Goal: Task Accomplishment & Management: Use online tool/utility

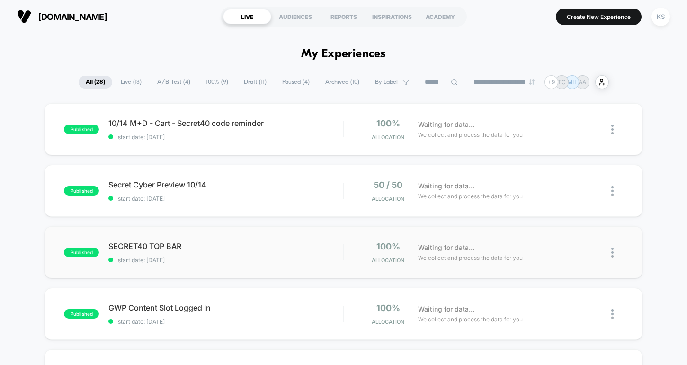
click at [143, 241] on div "published SECRET40 TOP BAR start date: 10/14/2025 100% Allocation Waiting for d…" at bounding box center [342, 252] width 597 height 52
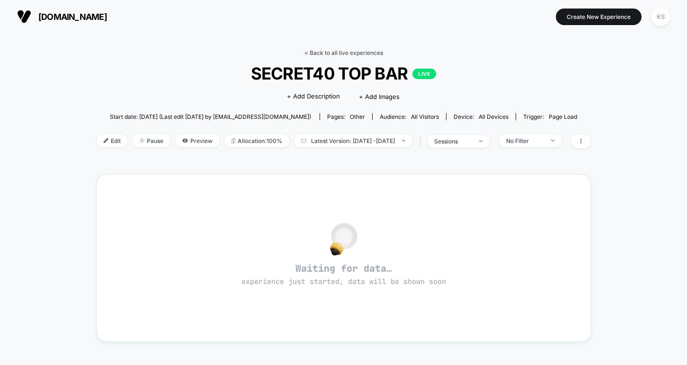
click at [336, 50] on link "< Back to all live experiences" at bounding box center [343, 52] width 79 height 7
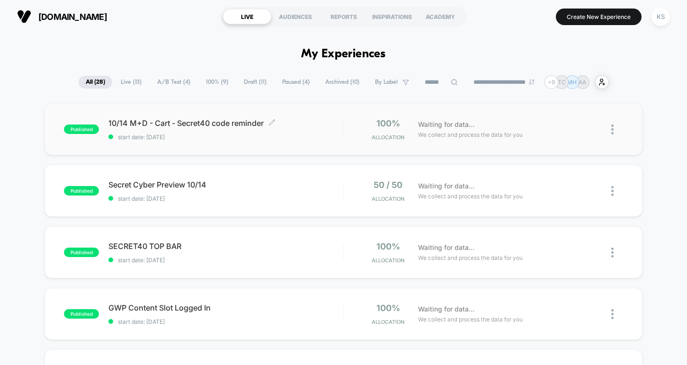
click at [237, 125] on span "10/14 M+D - Cart - Secret40 code reminder Click to edit experience details" at bounding box center [225, 122] width 234 height 9
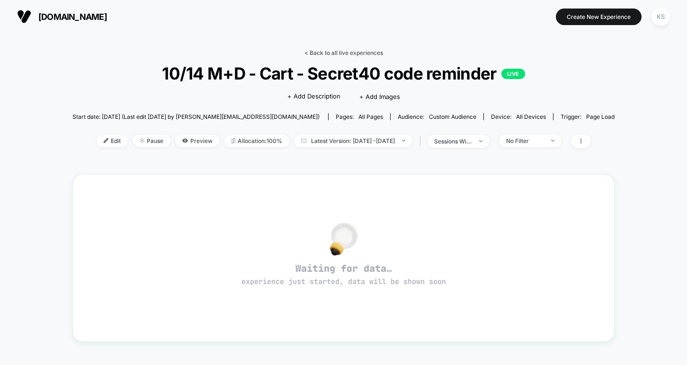
click at [313, 49] on link "< Back to all live experiences" at bounding box center [343, 52] width 79 height 7
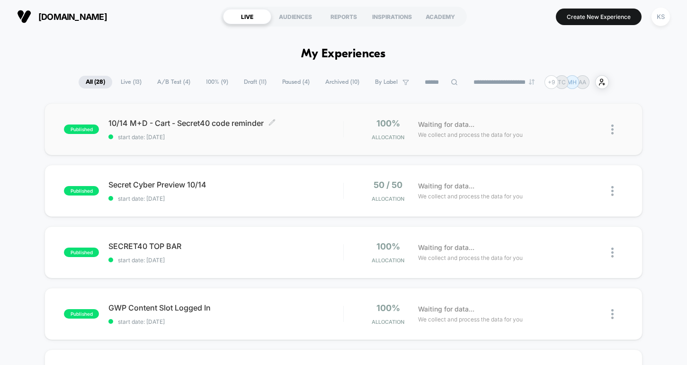
click at [232, 123] on span "10/14 M+D - Cart - Secret40 code reminder Click to edit experience details" at bounding box center [225, 122] width 234 height 9
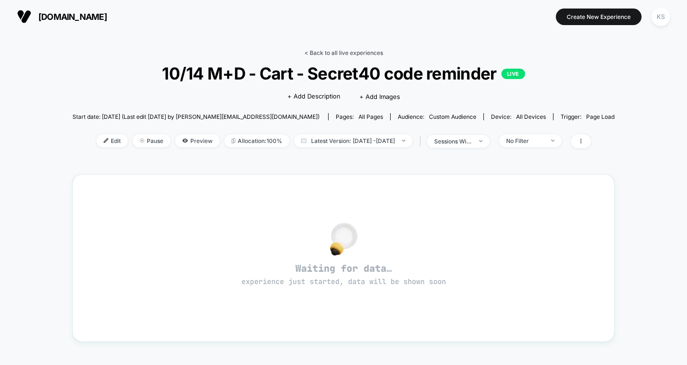
click at [321, 55] on link "< Back to all live experiences" at bounding box center [343, 52] width 79 height 7
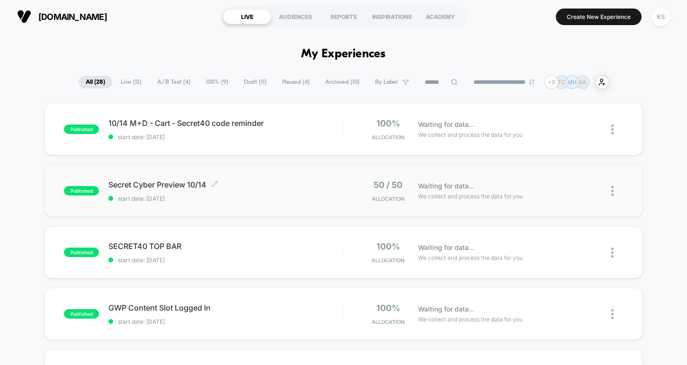
click at [141, 184] on span "Secret Cyber Preview 10/14 Click to edit experience details" at bounding box center [225, 184] width 234 height 9
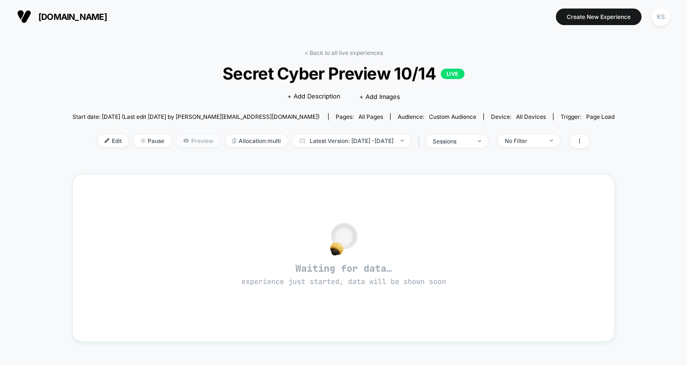
click at [176, 140] on span "Preview" at bounding box center [198, 140] width 44 height 13
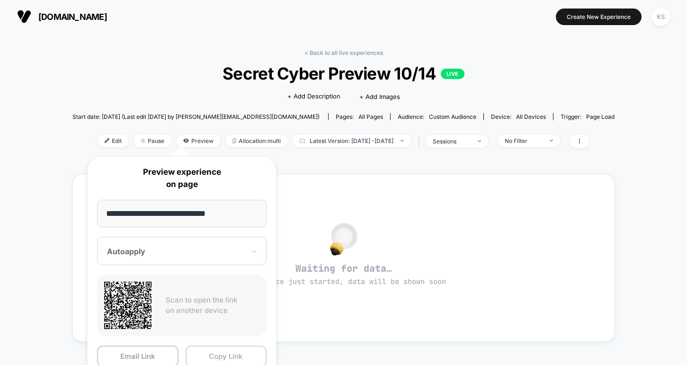
click at [228, 354] on button "Copy Link" at bounding box center [226, 356] width 81 height 21
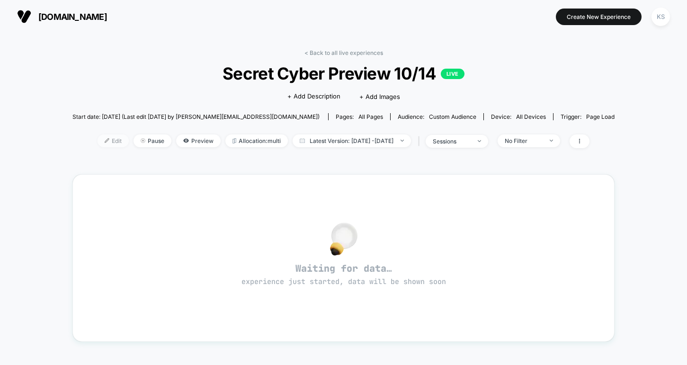
click at [98, 139] on span "Edit" at bounding box center [113, 140] width 31 height 13
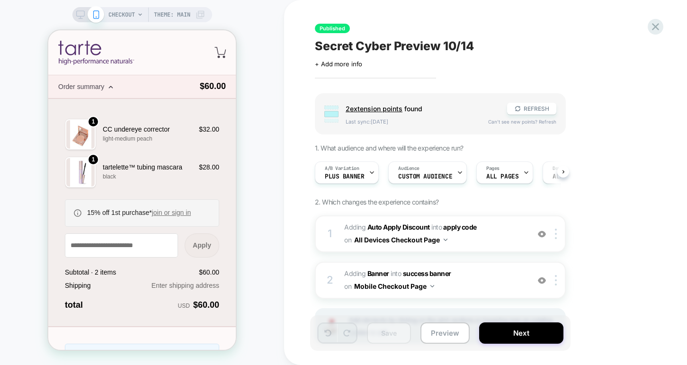
scroll to position [0, 0]
click at [658, 26] on icon at bounding box center [655, 26] width 13 height 13
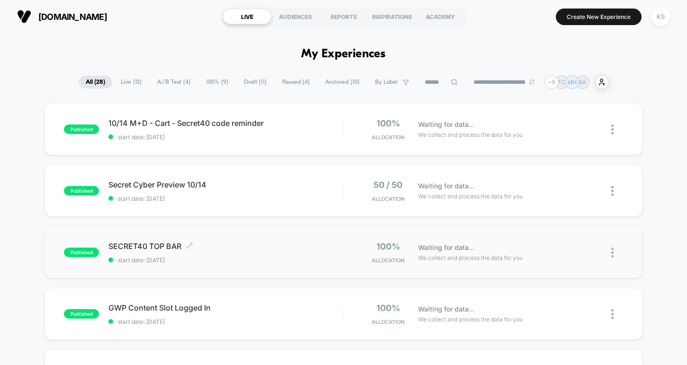
click at [143, 243] on span "SECRET40 TOP BAR Click to edit experience details" at bounding box center [225, 245] width 234 height 9
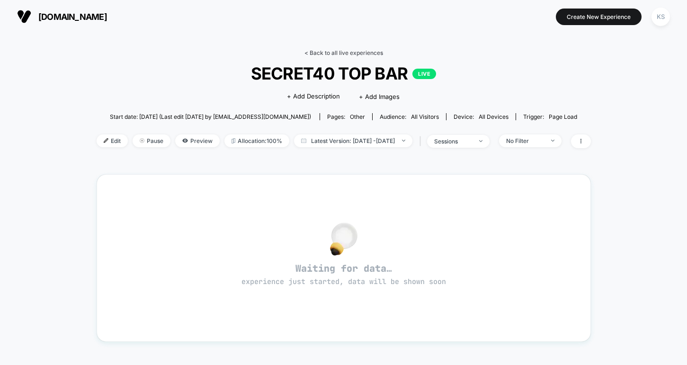
click at [322, 53] on link "< Back to all live experiences" at bounding box center [343, 52] width 79 height 7
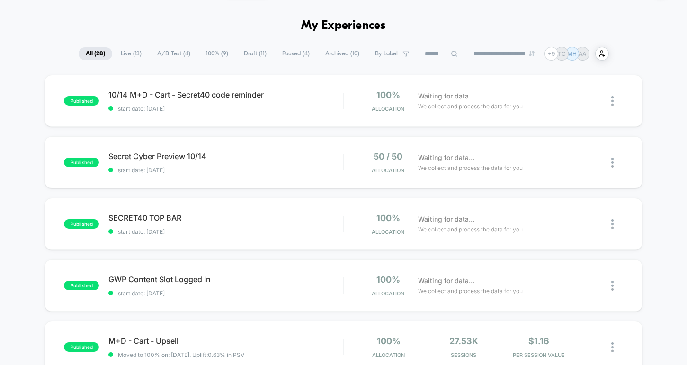
scroll to position [29, 0]
click at [153, 92] on span "10/14 M+D - Cart - Secret40 code reminder Click to edit experience details" at bounding box center [225, 93] width 234 height 9
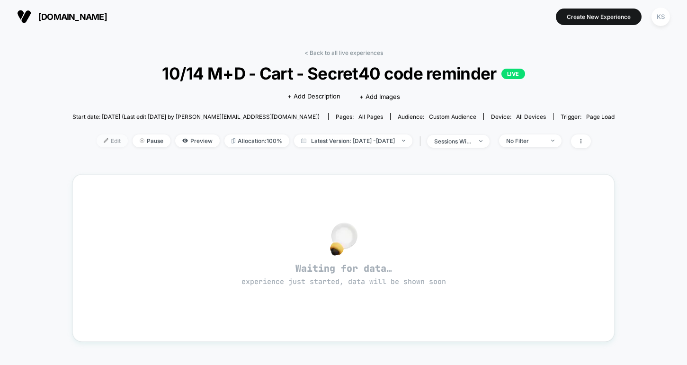
click at [97, 144] on span "Edit" at bounding box center [112, 140] width 31 height 13
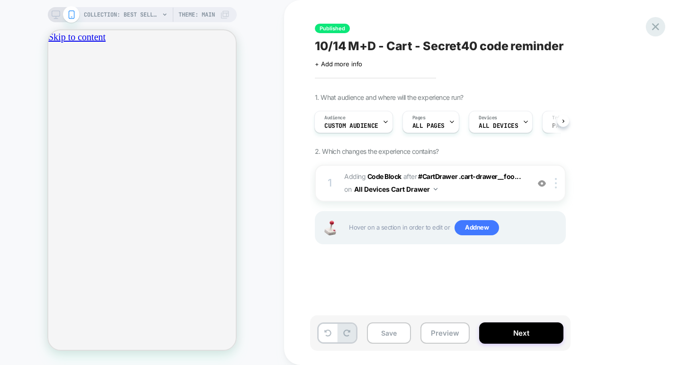
click at [654, 27] on icon at bounding box center [655, 26] width 13 height 13
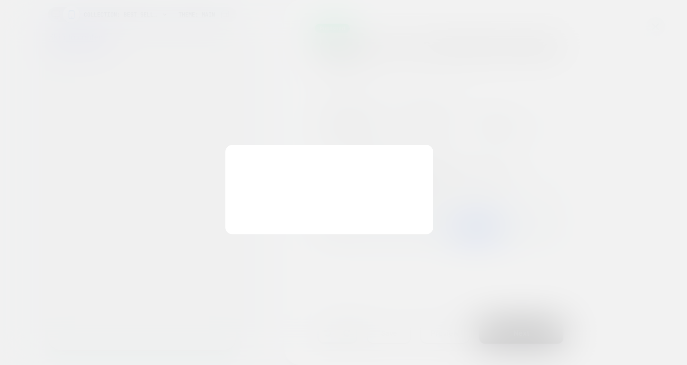
scroll to position [0, 167]
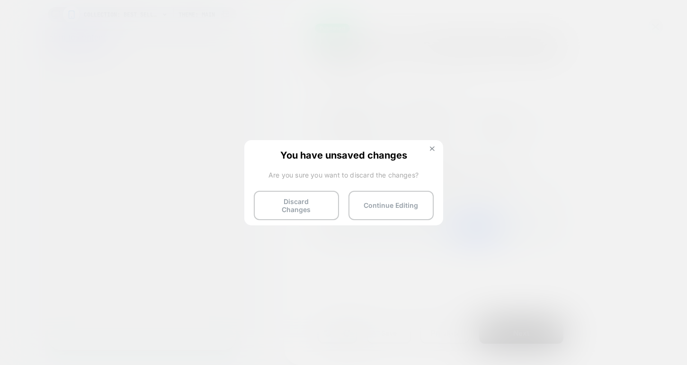
click at [433, 147] on img at bounding box center [432, 148] width 5 height 5
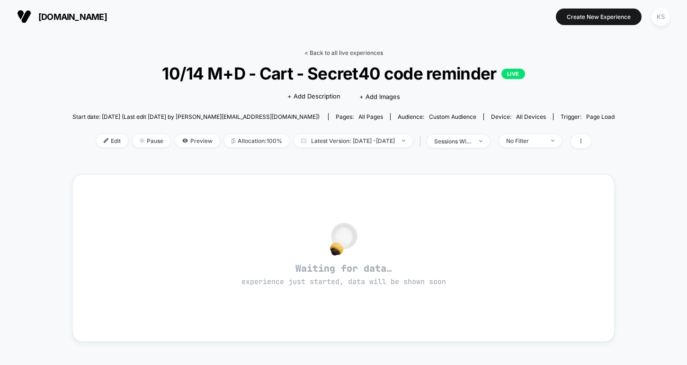
click at [320, 50] on link "< Back to all live experiences" at bounding box center [343, 52] width 79 height 7
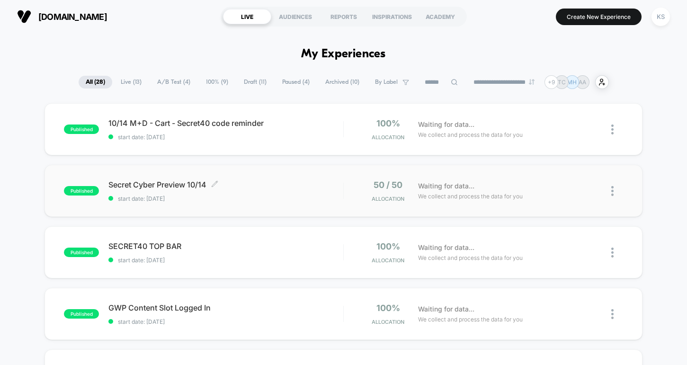
click at [132, 183] on span "Secret Cyber Preview 10/14 Click to edit experience details" at bounding box center [225, 184] width 234 height 9
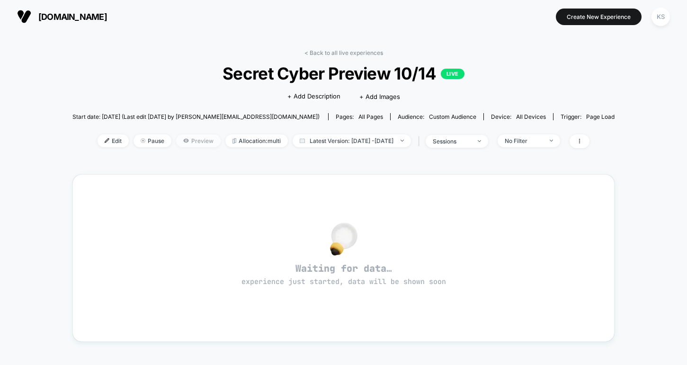
click at [183, 142] on span "Preview" at bounding box center [198, 140] width 44 height 13
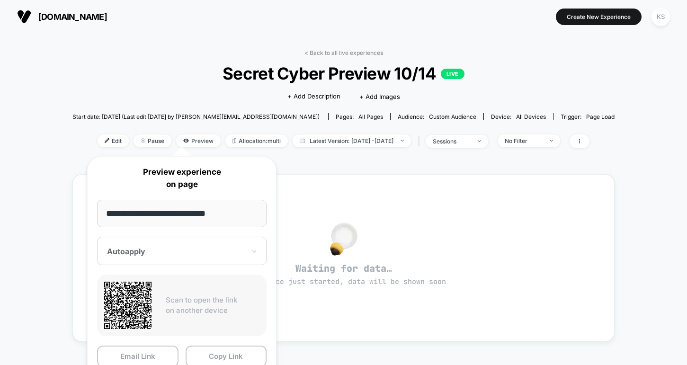
click at [18, 239] on div "< Back to all live experiences Secret Cyber Preview 10/14 LIVE Click to edit ex…" at bounding box center [343, 285] width 687 height 504
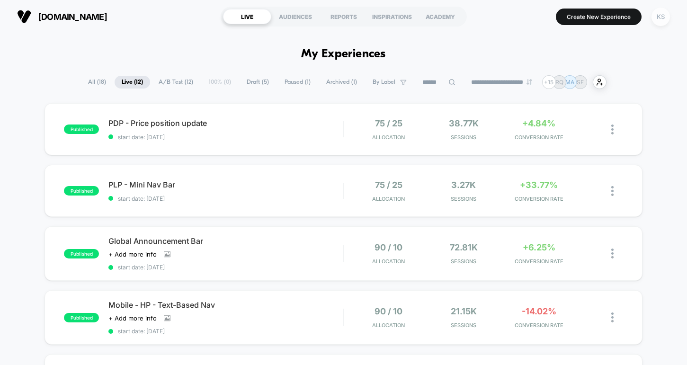
click at [663, 21] on div "KS" at bounding box center [660, 17] width 18 height 18
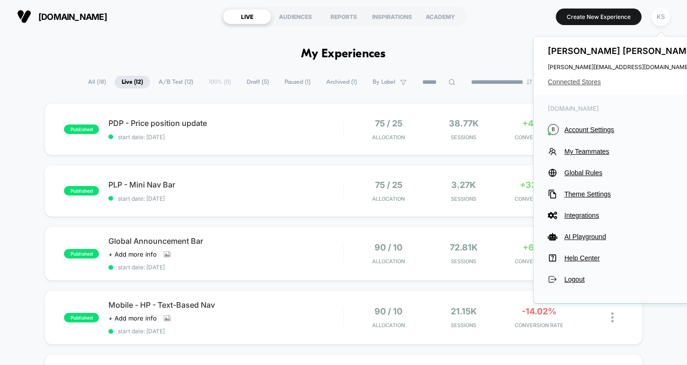
click at [590, 80] on span "Connected Stores" at bounding box center [623, 82] width 150 height 8
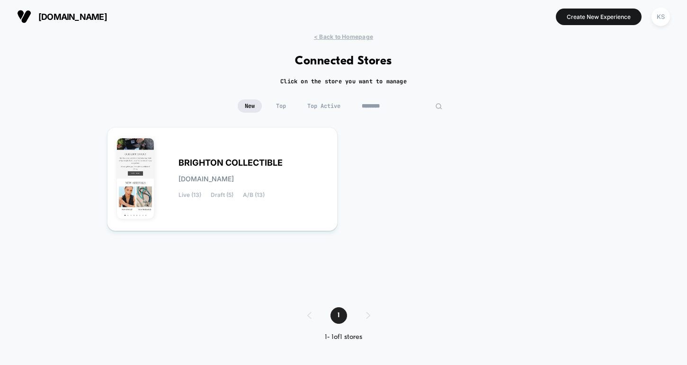
click at [406, 104] on input "********" at bounding box center [402, 105] width 95 height 13
click at [389, 107] on input "********" at bounding box center [402, 105] width 95 height 13
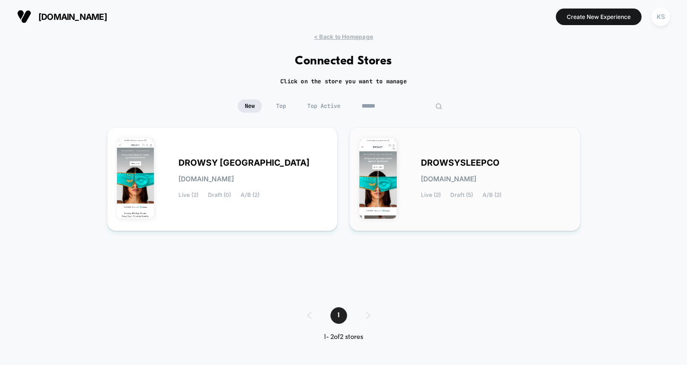
type input "******"
click at [429, 169] on div "DROWSYSLEEPCO [DOMAIN_NAME] Live (2) Draft (5) A/B (2)" at bounding box center [496, 179] width 150 height 39
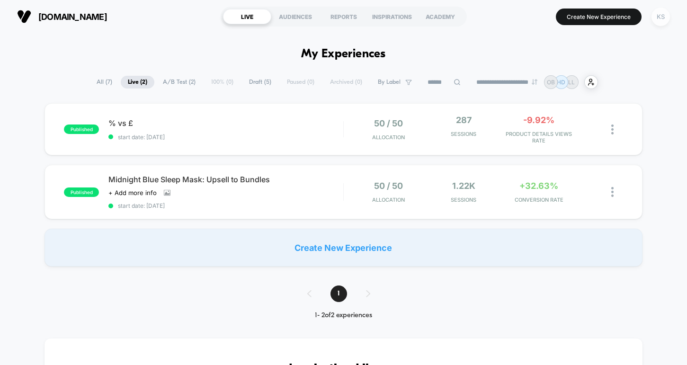
click at [659, 19] on div "KS" at bounding box center [660, 17] width 18 height 18
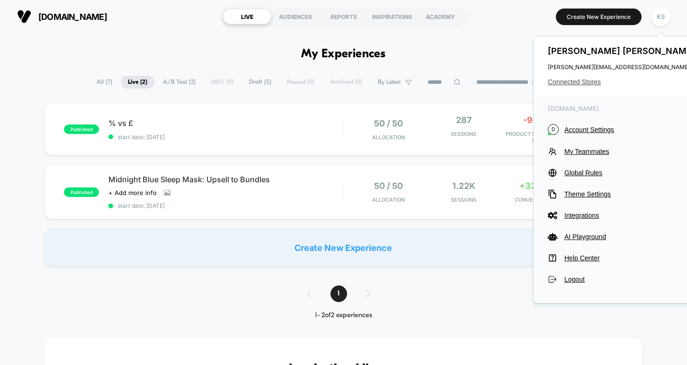
click at [564, 83] on span "Connected Stores" at bounding box center [623, 82] width 150 height 8
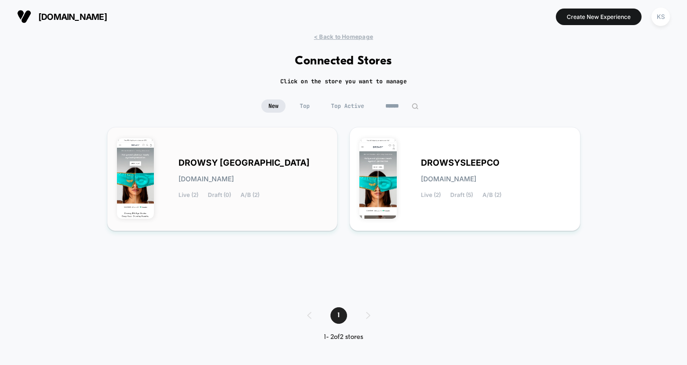
click at [234, 154] on div "DROWSY USA [DOMAIN_NAME] Live (2) Draft (0) A/B (2)" at bounding box center [222, 179] width 211 height 84
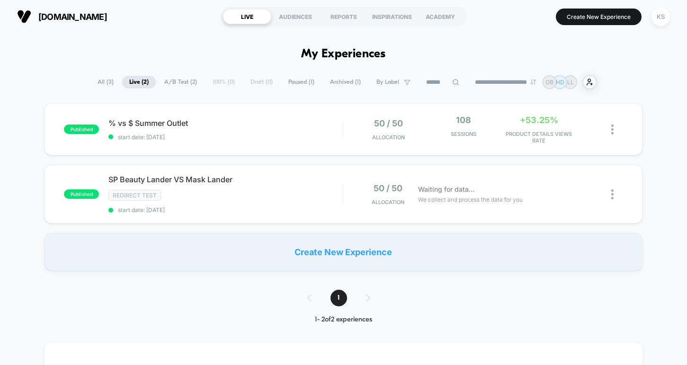
click at [293, 83] on span "Paused ( 1 )" at bounding box center [301, 82] width 40 height 13
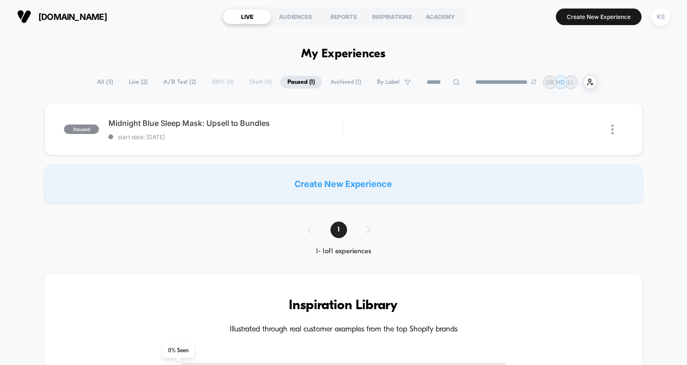
click at [180, 84] on span "A/B Test ( 2 )" at bounding box center [179, 82] width 47 height 13
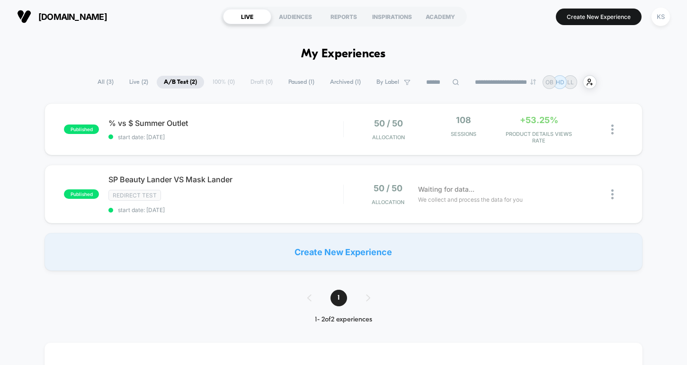
click at [101, 80] on span "All ( 3 )" at bounding box center [105, 82] width 30 height 13
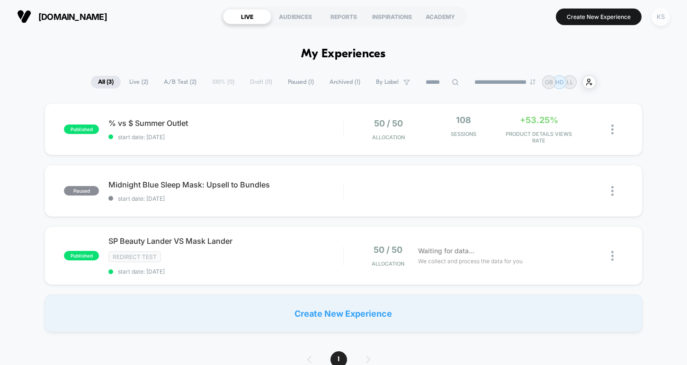
click at [659, 22] on div "KS" at bounding box center [660, 17] width 18 height 18
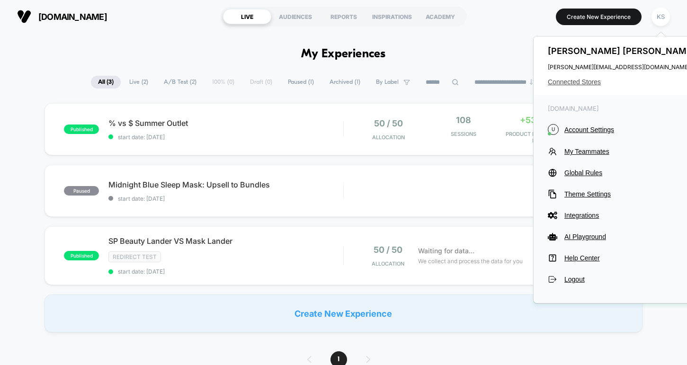
click at [591, 83] on span "Connected Stores" at bounding box center [623, 82] width 150 height 8
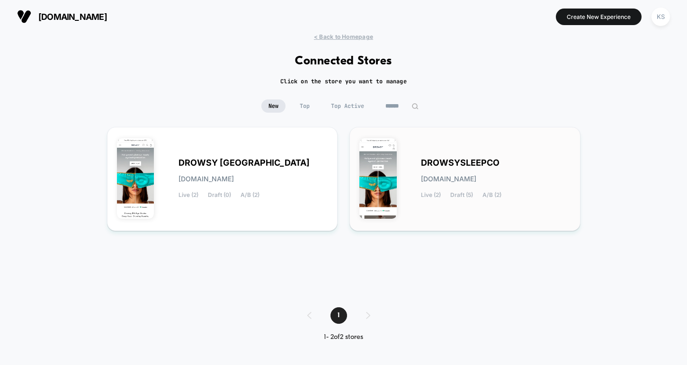
click at [474, 160] on span "DROWSYSLEEPCO" at bounding box center [460, 163] width 79 height 7
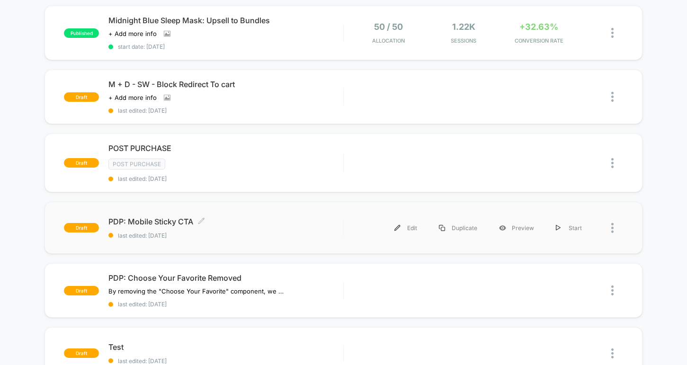
scroll to position [160, 0]
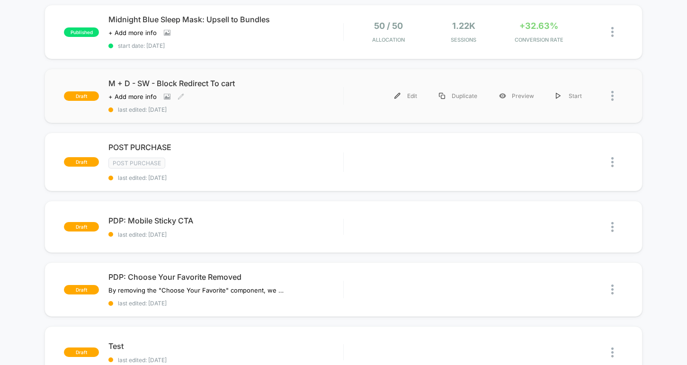
click at [196, 84] on span "M + D - SW - Block Redirect To cart" at bounding box center [225, 83] width 234 height 9
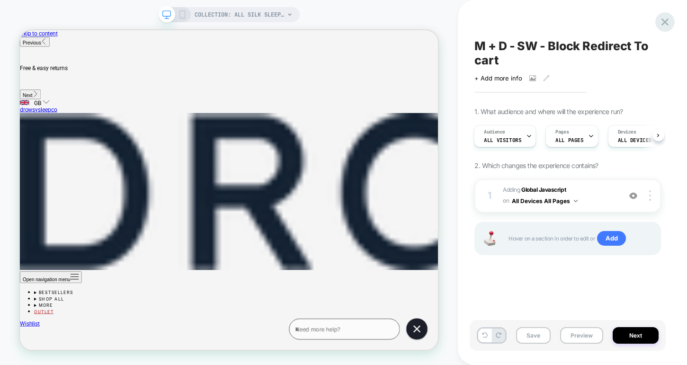
click at [666, 22] on icon at bounding box center [664, 21] width 7 height 7
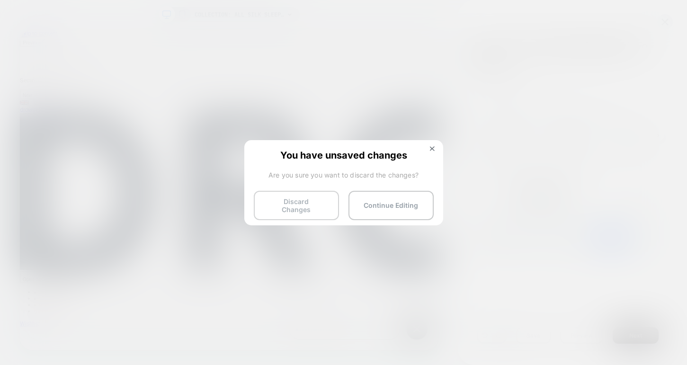
click at [288, 194] on button "Discard Changes" at bounding box center [296, 205] width 85 height 29
